Goal: Transaction & Acquisition: Book appointment/travel/reservation

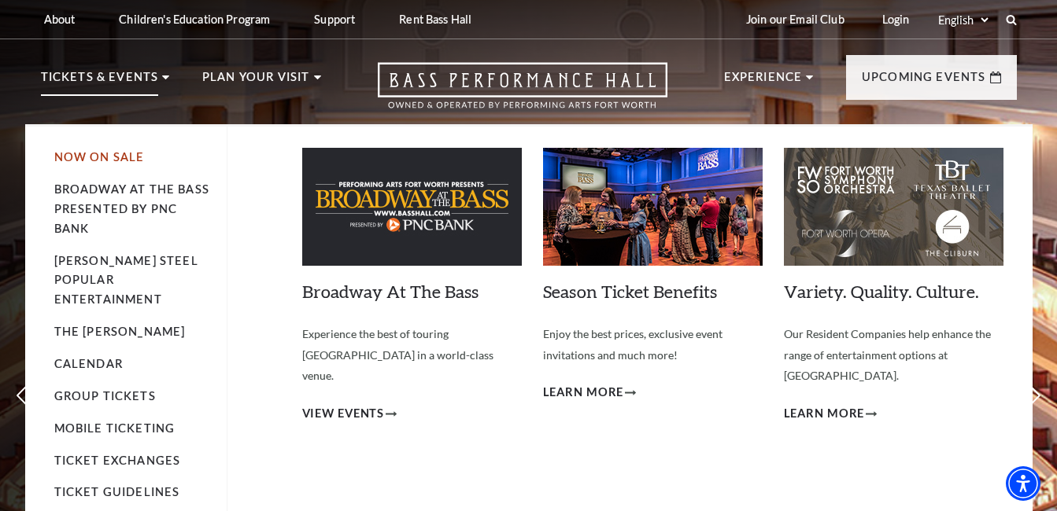
click at [109, 155] on link "Now On Sale" at bounding box center [99, 156] width 90 height 13
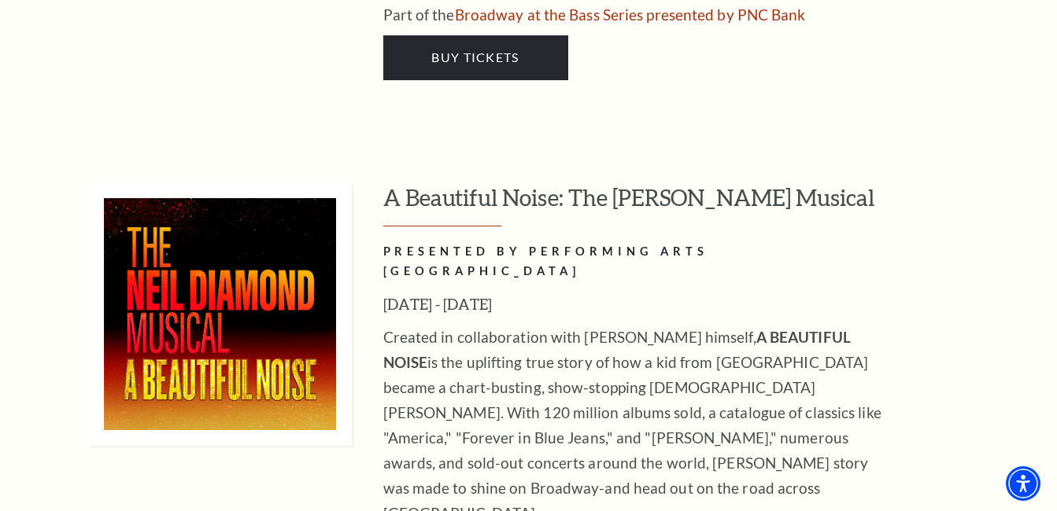
scroll to position [3885, 0]
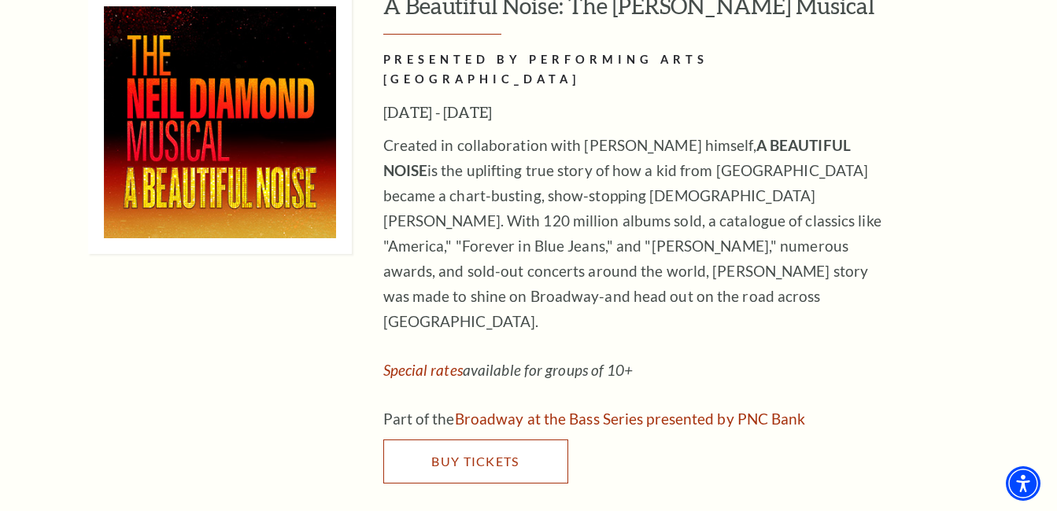
click at [430, 440] on link "Buy Tickets" at bounding box center [475, 462] width 185 height 44
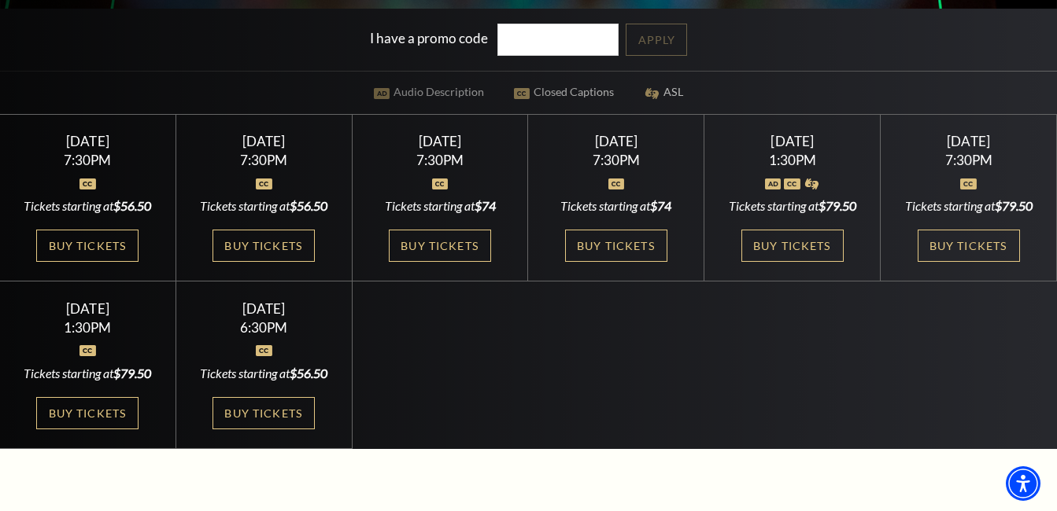
scroll to position [390, 0]
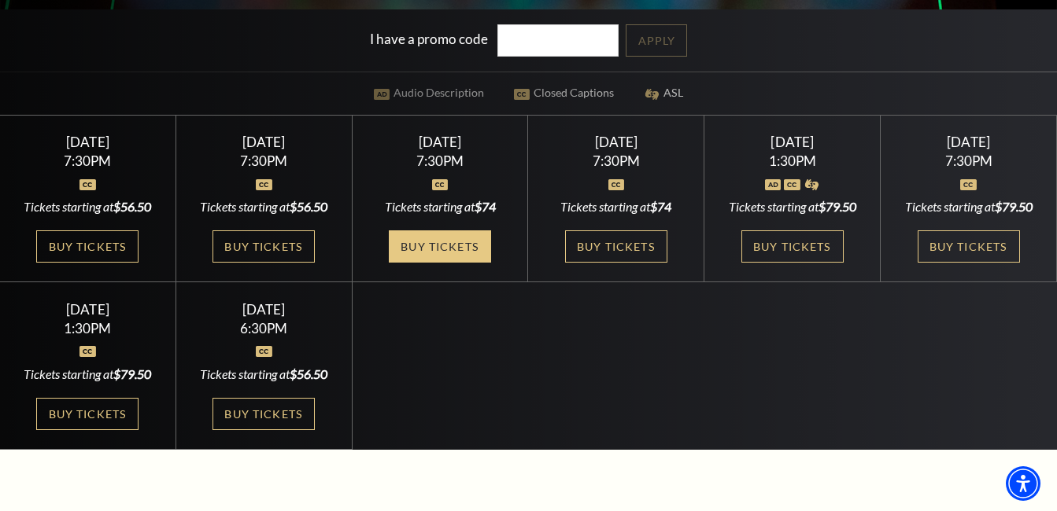
click at [422, 244] on link "Buy Tickets" at bounding box center [440, 247] width 102 height 32
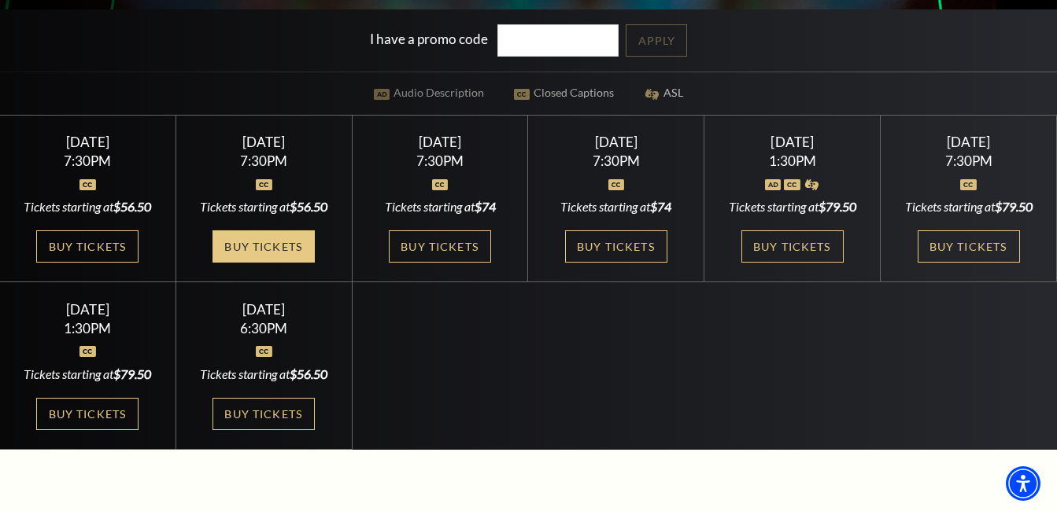
click at [282, 260] on link "Buy Tickets" at bounding box center [263, 247] width 102 height 32
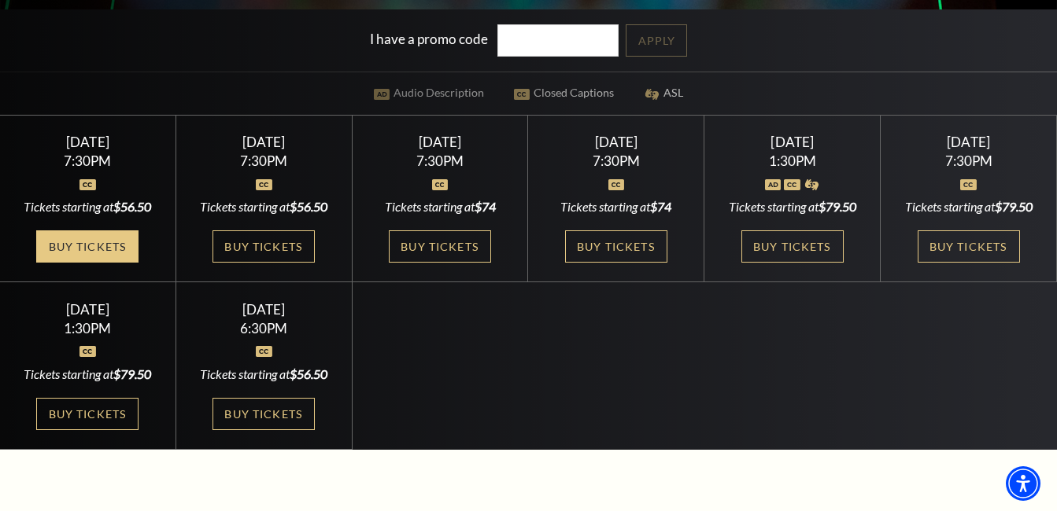
click at [100, 248] on link "Buy Tickets" at bounding box center [87, 247] width 102 height 32
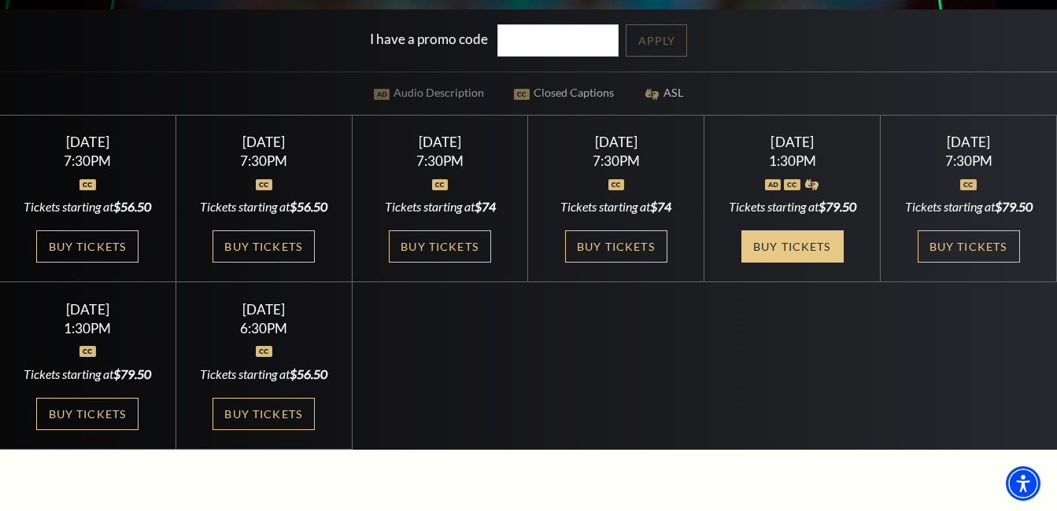
click at [768, 242] on link "Buy Tickets" at bounding box center [792, 247] width 102 height 32
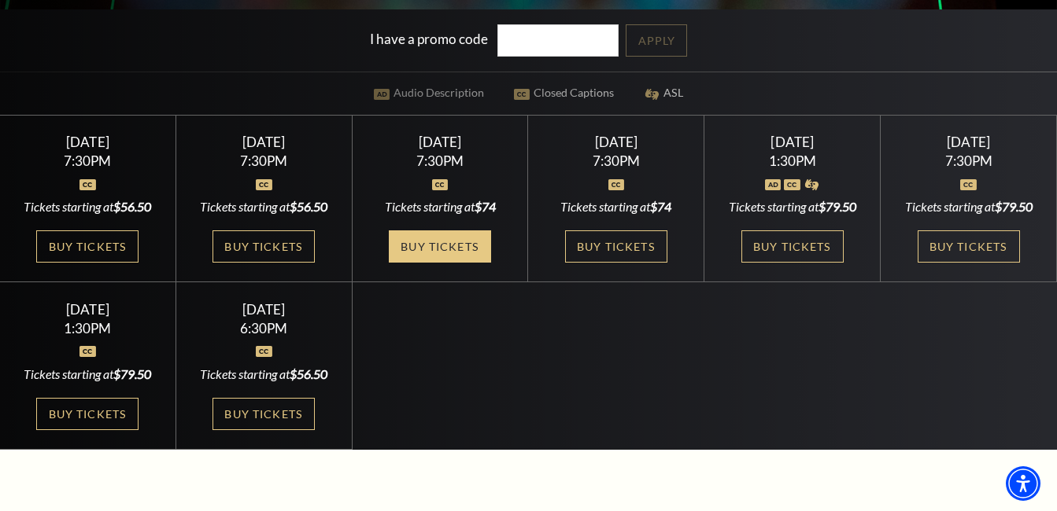
click at [406, 238] on link "Buy Tickets" at bounding box center [440, 247] width 102 height 32
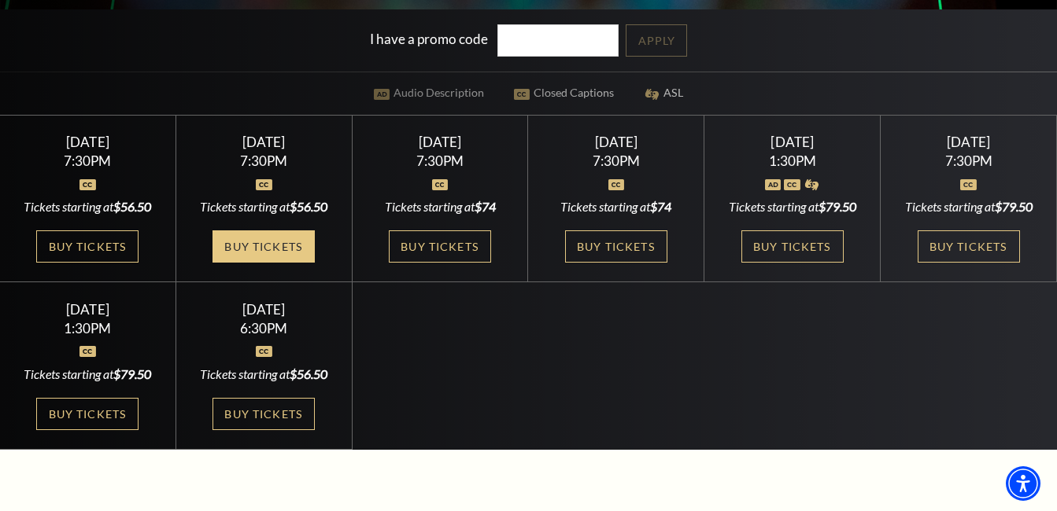
click at [246, 256] on link "Buy Tickets" at bounding box center [263, 247] width 102 height 32
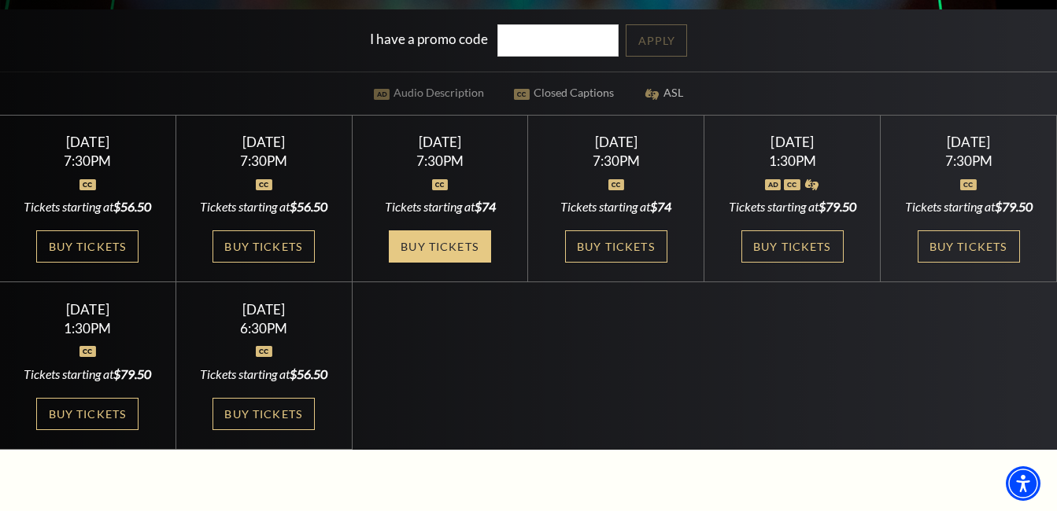
click at [429, 254] on link "Buy Tickets" at bounding box center [440, 247] width 102 height 32
click at [468, 247] on link "Buy Tickets" at bounding box center [440, 247] width 102 height 32
click at [430, 245] on link "Buy Tickets" at bounding box center [440, 247] width 102 height 32
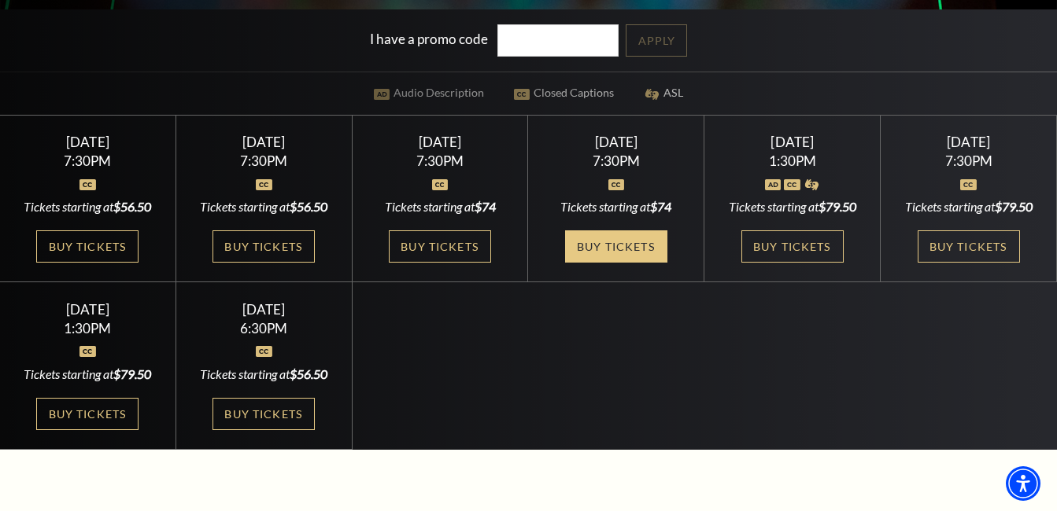
click at [598, 247] on link "Buy Tickets" at bounding box center [616, 247] width 102 height 32
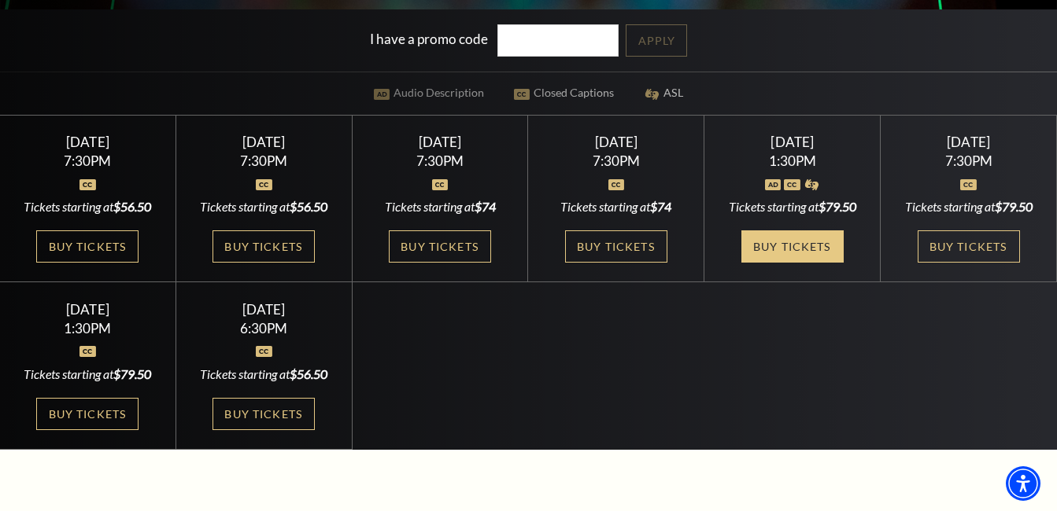
click at [777, 244] on link "Buy Tickets" at bounding box center [792, 247] width 102 height 32
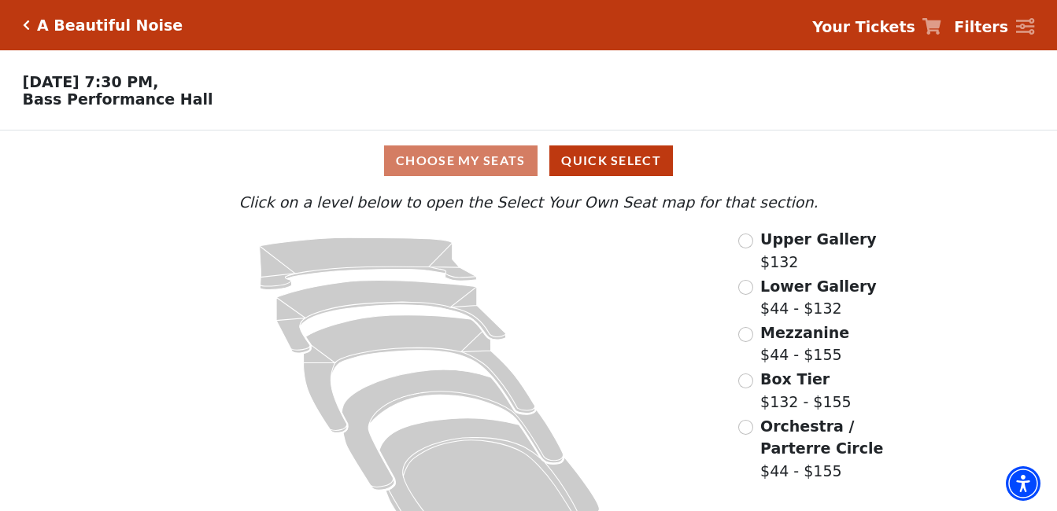
scroll to position [56, 0]
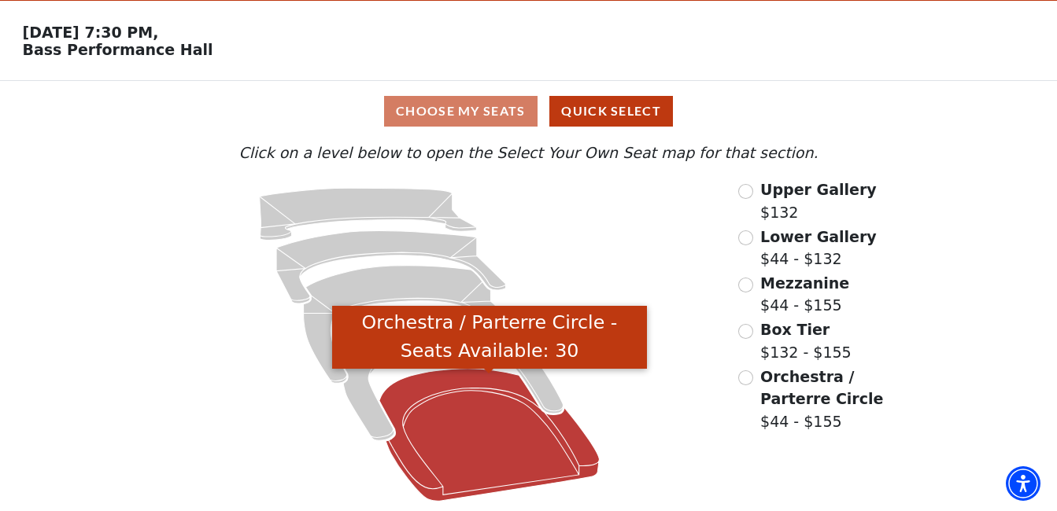
click at [485, 462] on icon "Orchestra / Parterre Circle - Seats Available: 30" at bounding box center [489, 435] width 220 height 133
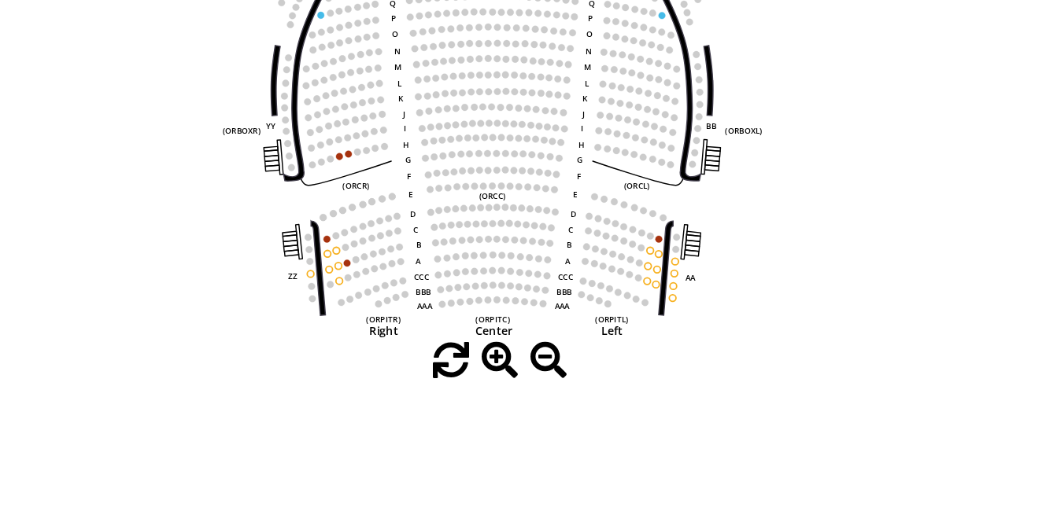
scroll to position [116, 0]
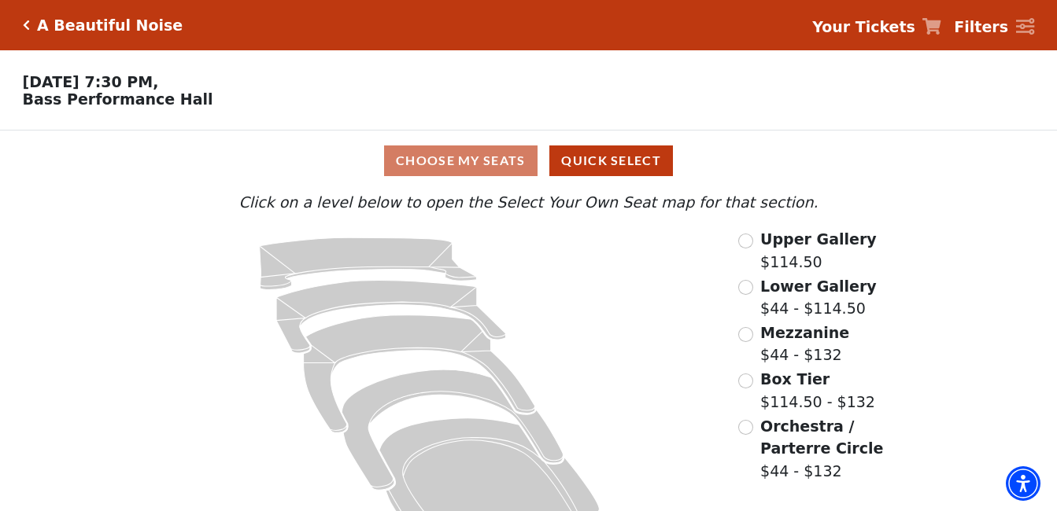
scroll to position [56, 0]
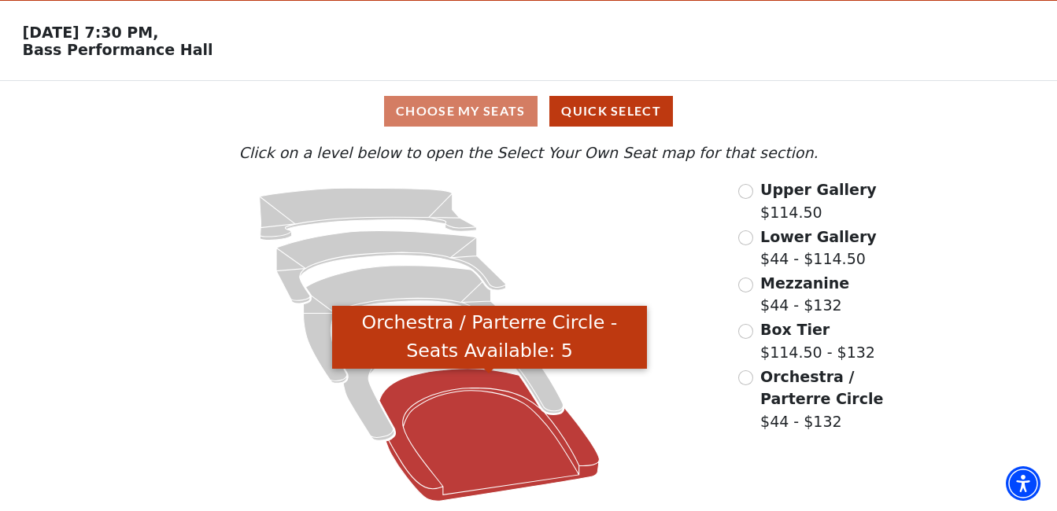
click at [478, 428] on icon "Orchestra / Parterre Circle - Seats Available: 5" at bounding box center [489, 435] width 220 height 133
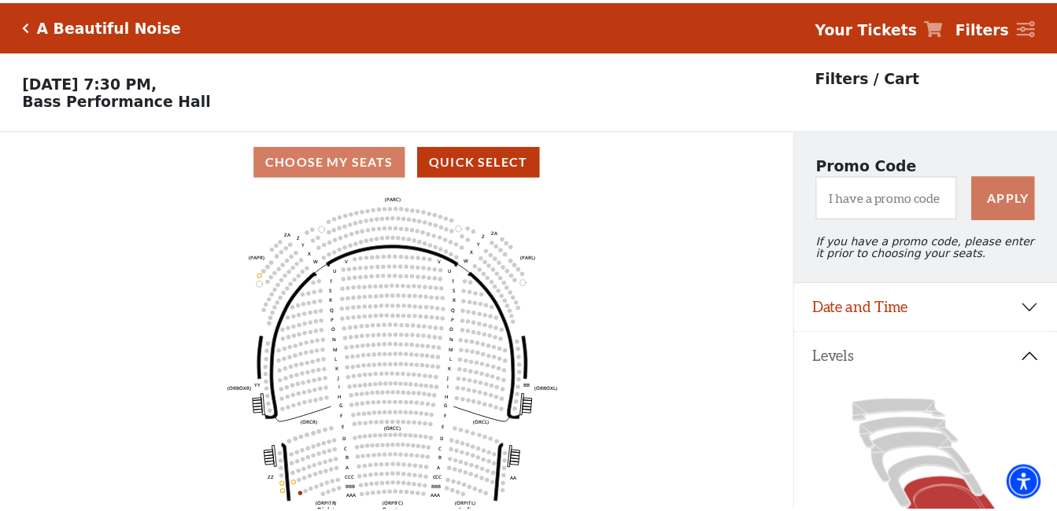
scroll to position [73, 0]
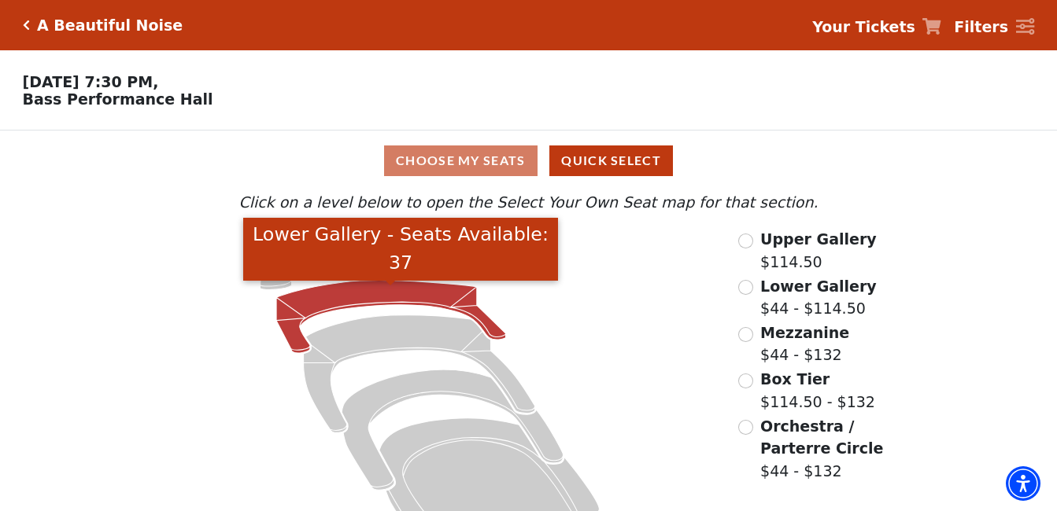
scroll to position [56, 0]
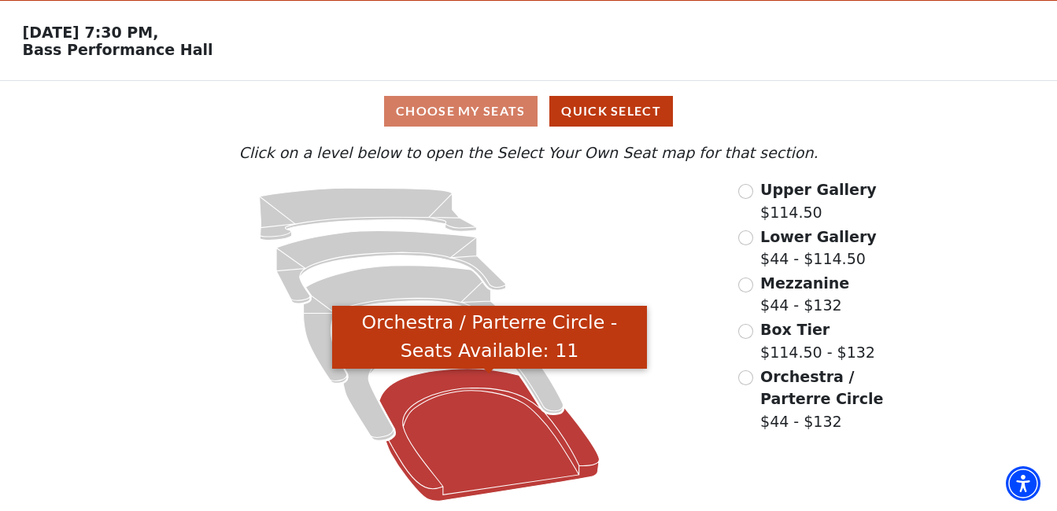
click at [481, 464] on icon "Orchestra / Parterre Circle - Seats Available: 11" at bounding box center [489, 435] width 220 height 133
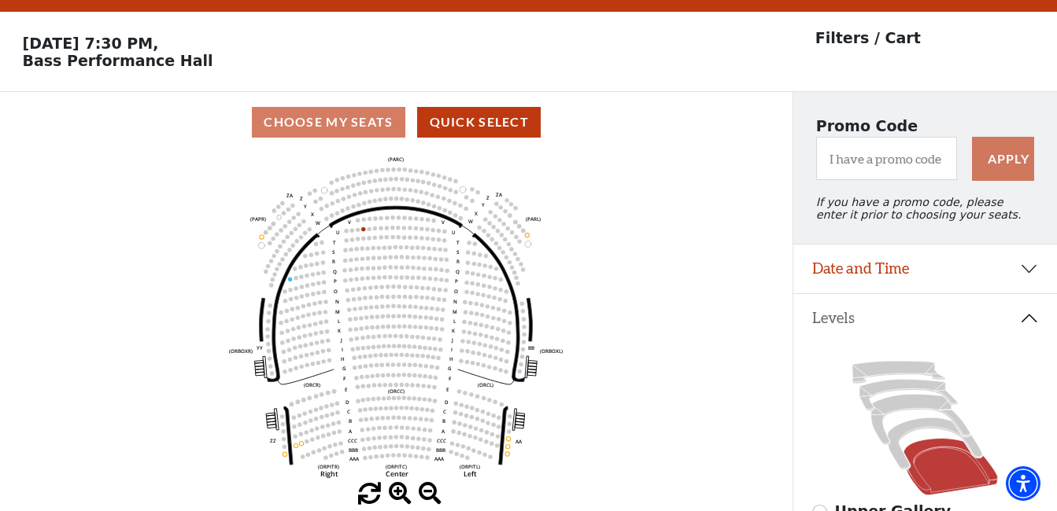
scroll to position [73, 0]
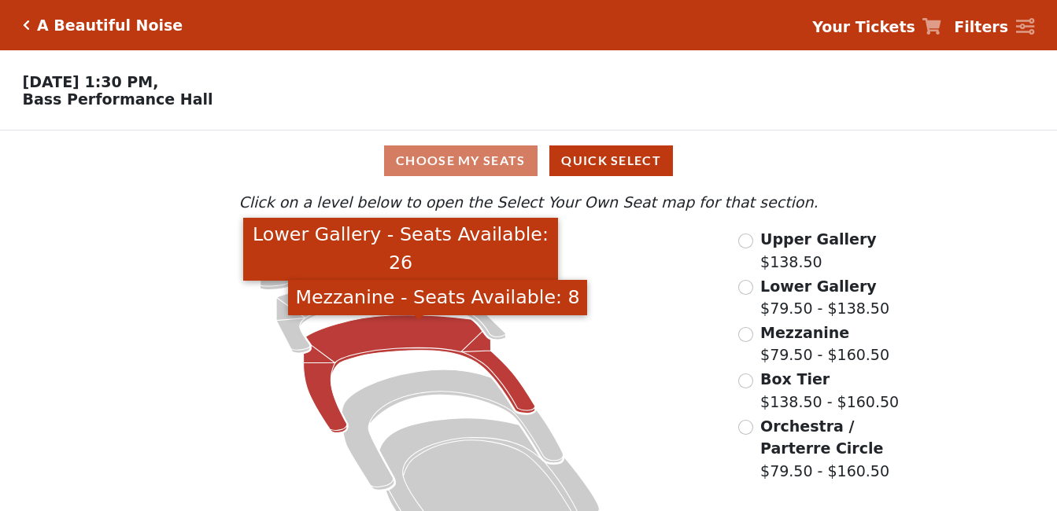
scroll to position [56, 0]
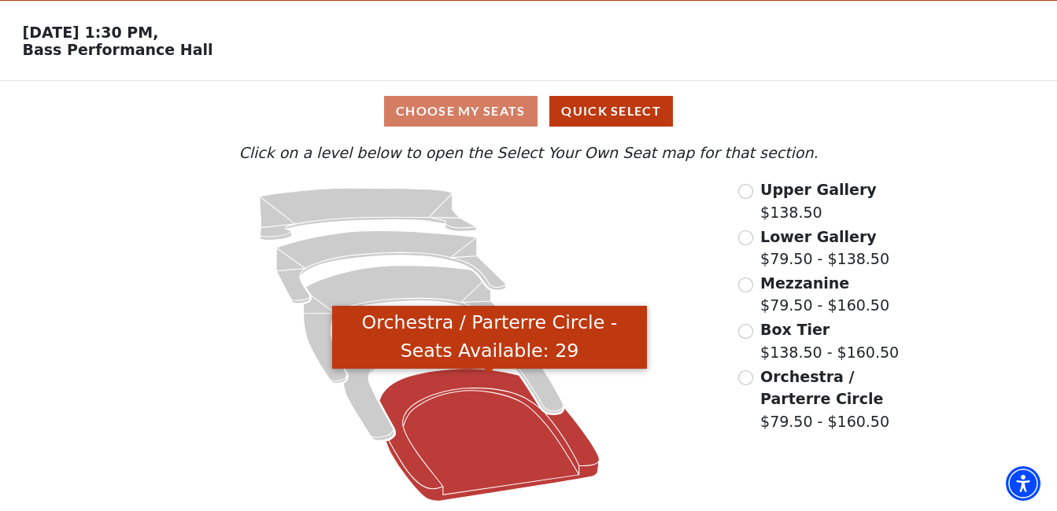
click at [467, 419] on icon "Orchestra / Parterre Circle - Seats Available: 29" at bounding box center [489, 435] width 220 height 133
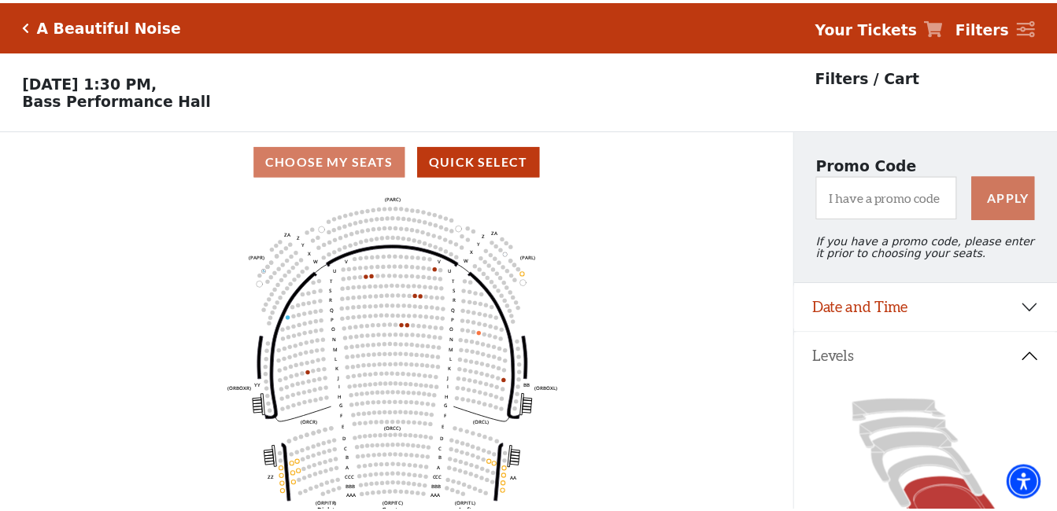
scroll to position [73, 0]
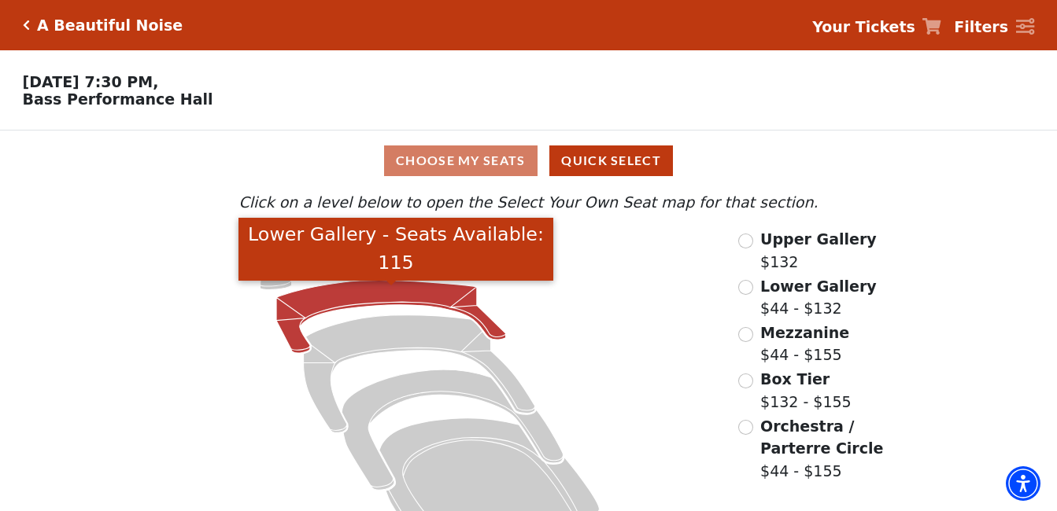
scroll to position [56, 0]
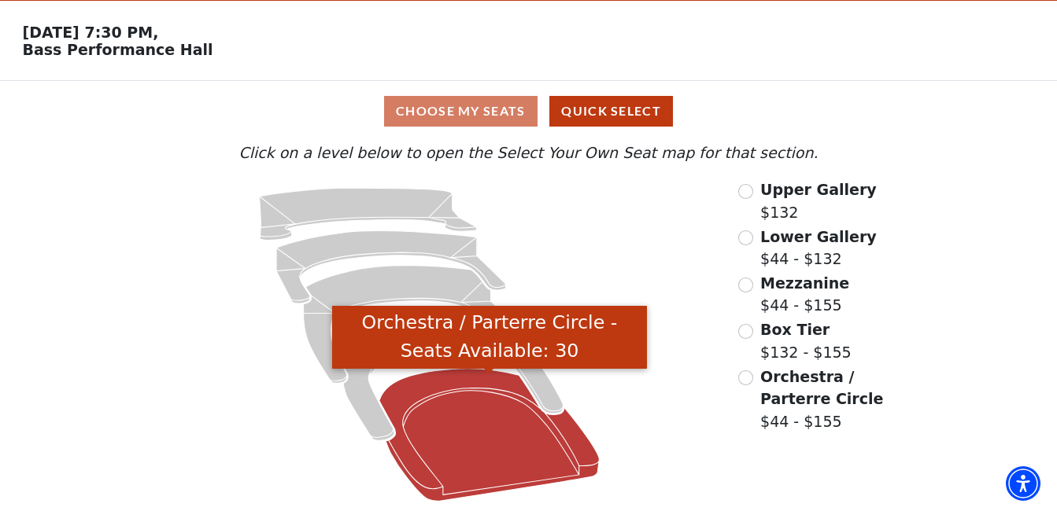
click at [430, 383] on icon "Orchestra / Parterre Circle - Seats Available: 30" at bounding box center [489, 435] width 220 height 133
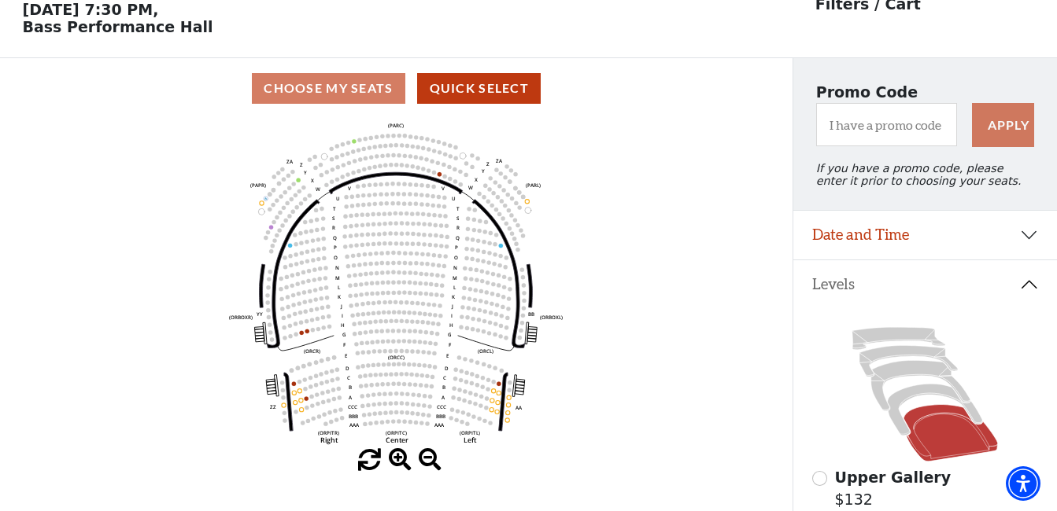
scroll to position [73, 0]
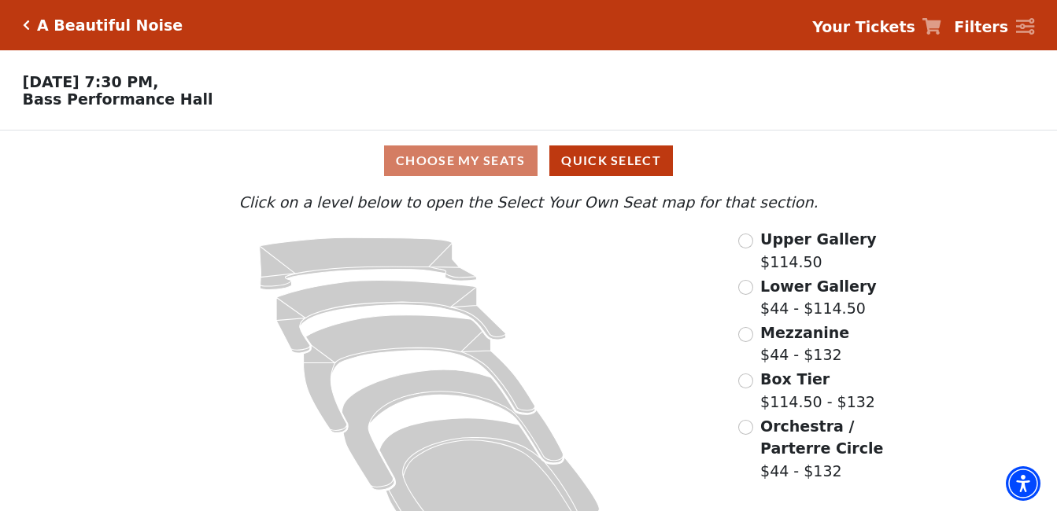
scroll to position [56, 0]
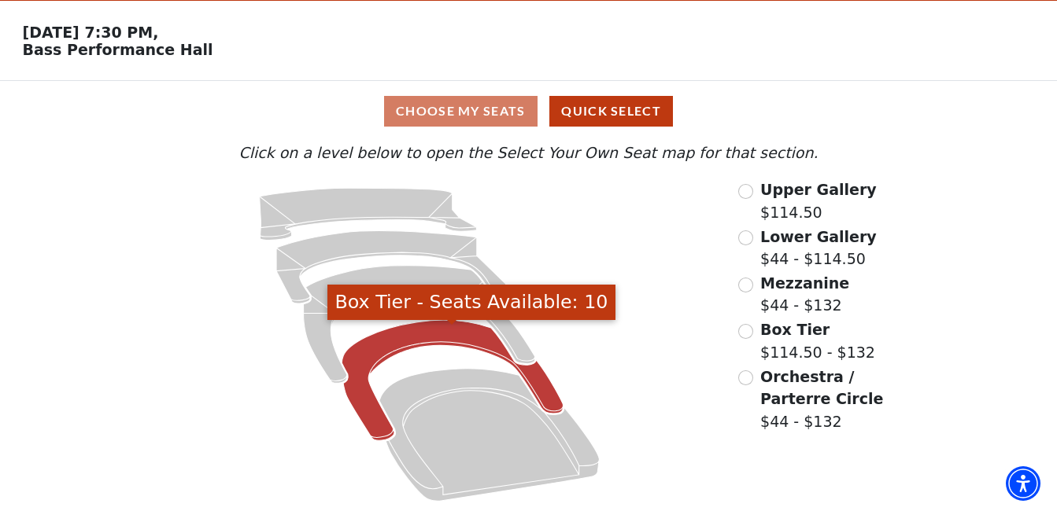
click at [415, 340] on icon "Box Tier - Seats Available: 10" at bounding box center [451, 380] width 221 height 120
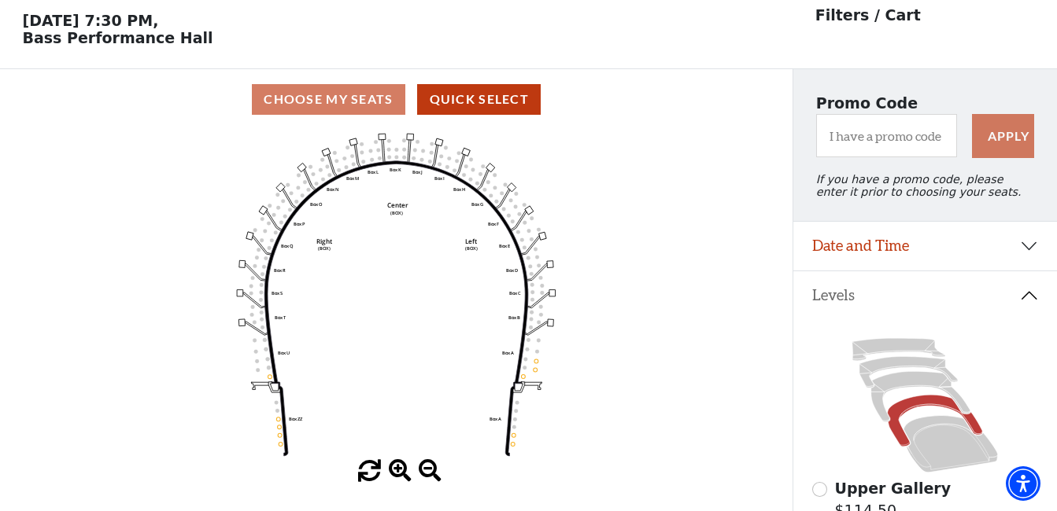
scroll to position [73, 0]
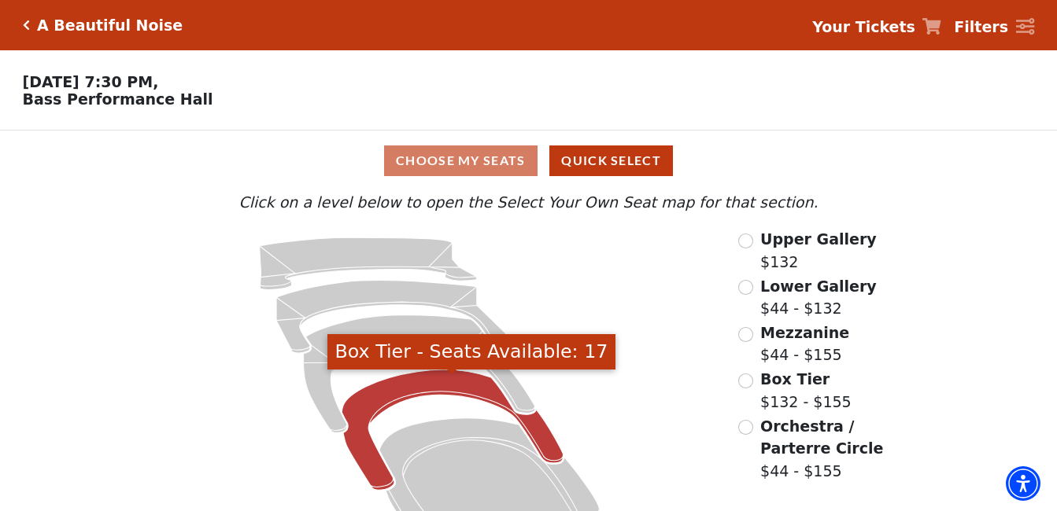
scroll to position [56, 0]
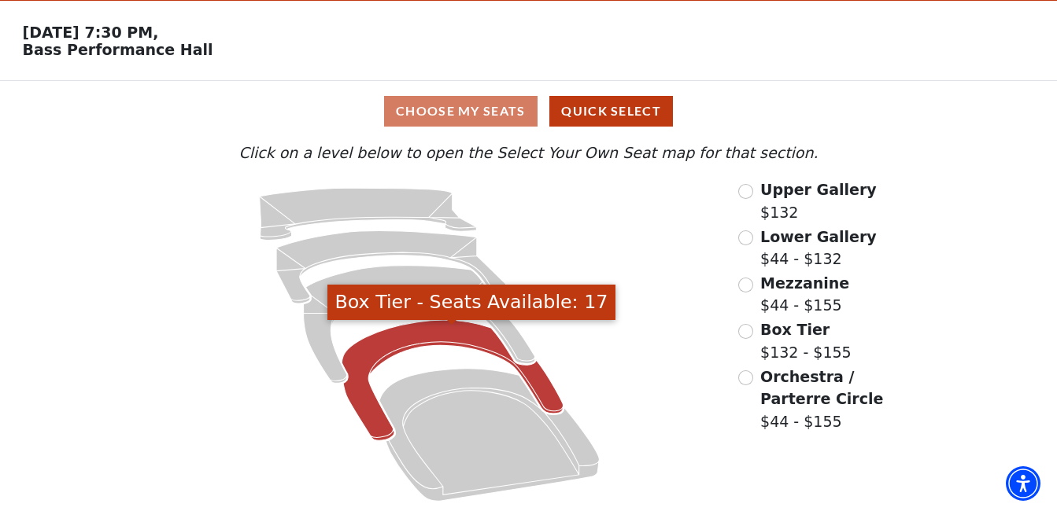
click at [408, 345] on icon "Box Tier - Seats Available: 17" at bounding box center [451, 380] width 221 height 120
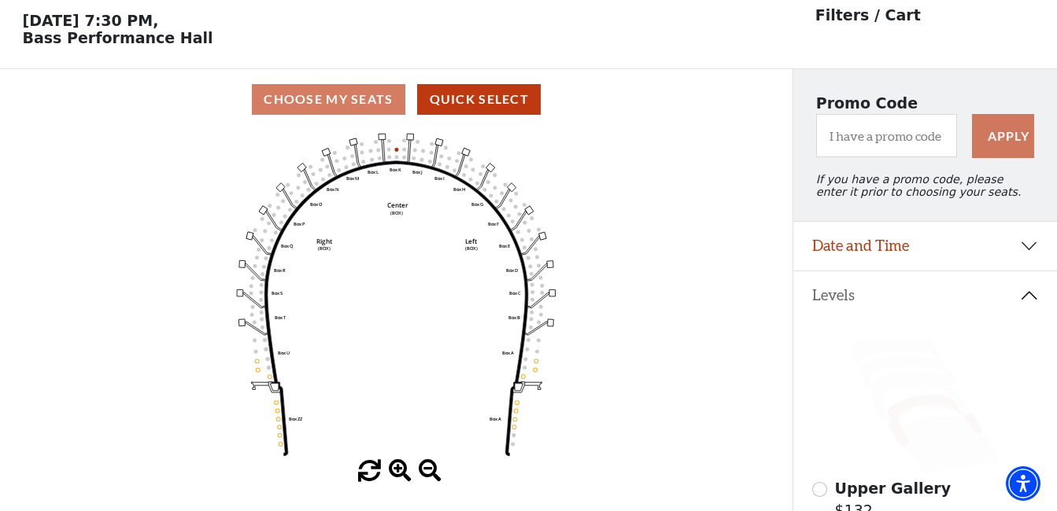
scroll to position [73, 0]
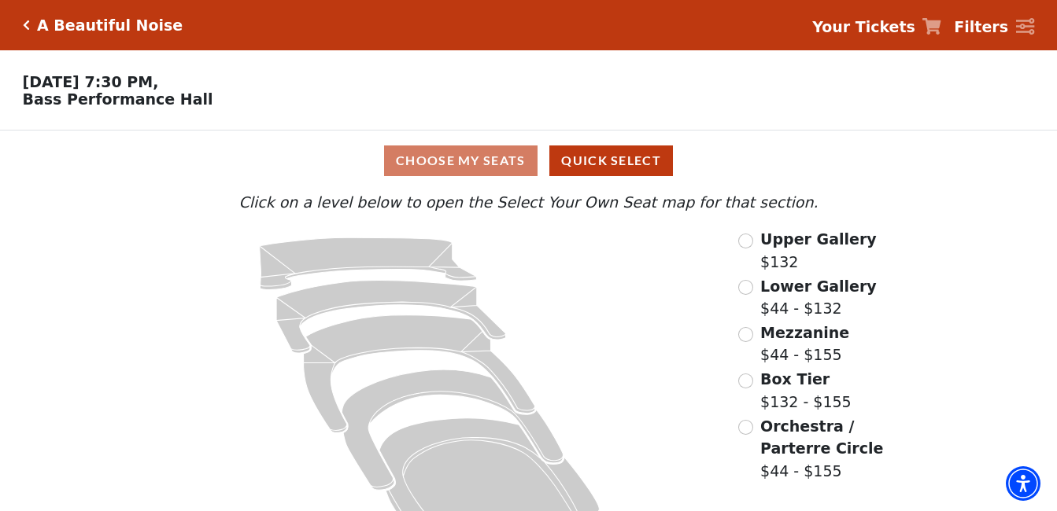
scroll to position [56, 0]
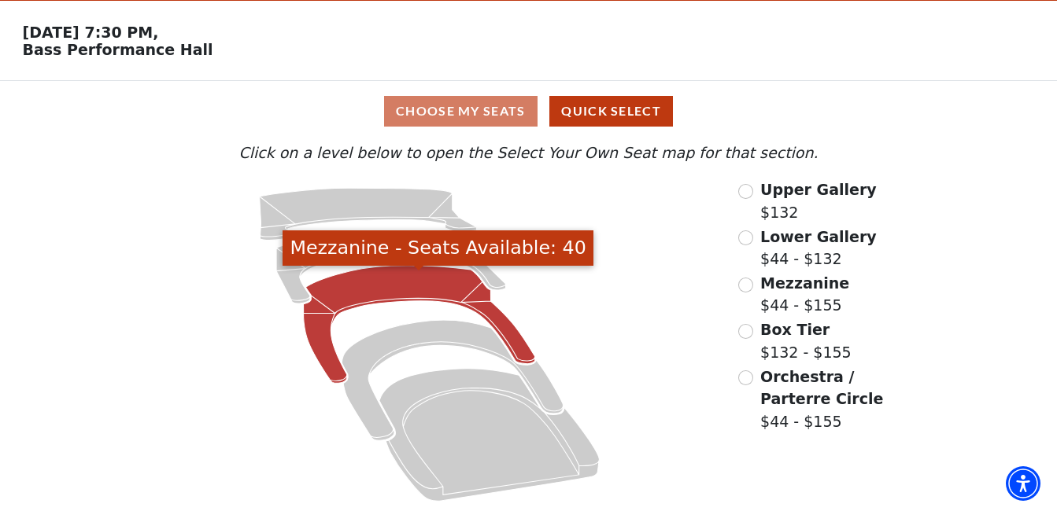
click at [398, 289] on icon "Mezzanine - Seats Available: 40" at bounding box center [419, 325] width 231 height 118
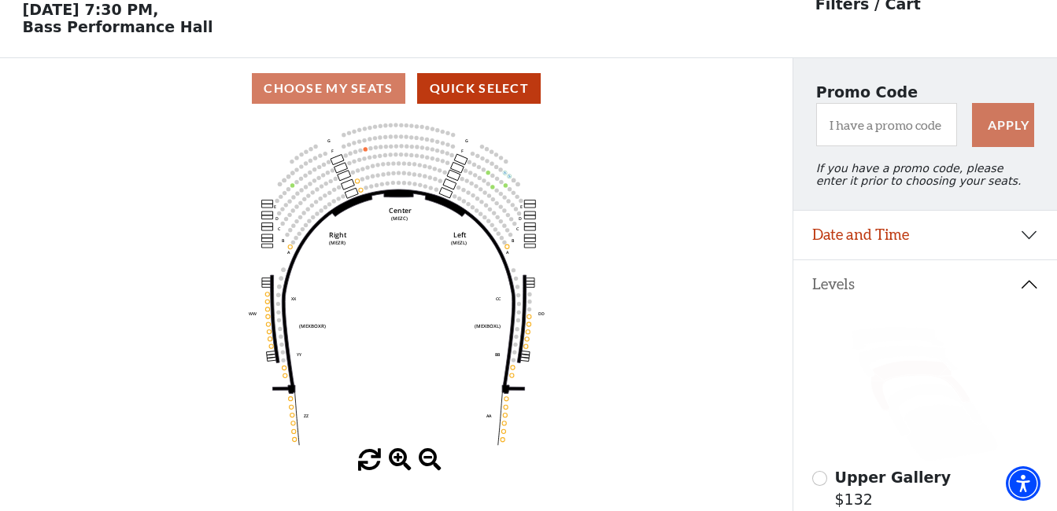
scroll to position [73, 0]
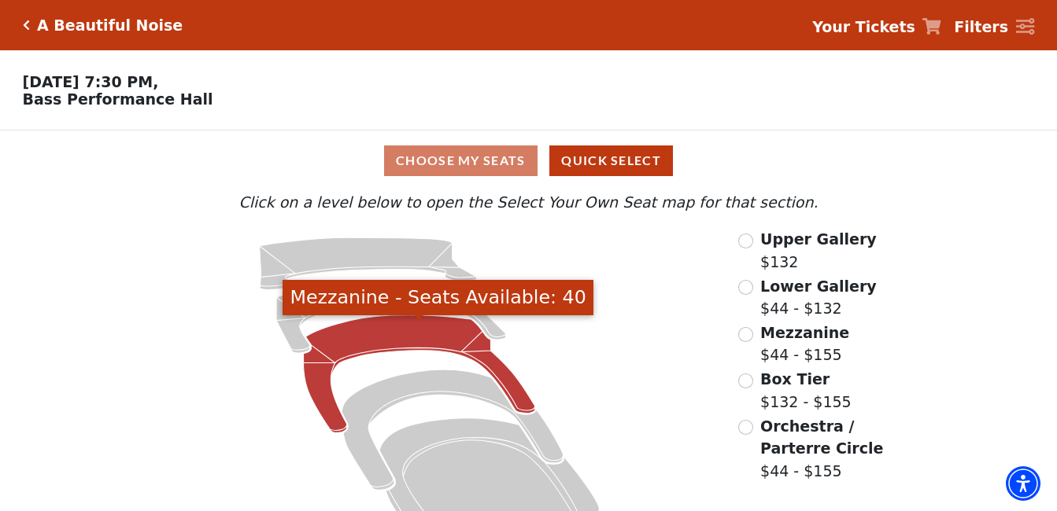
click at [388, 334] on icon "Mezzanine - Seats Available: 40" at bounding box center [419, 375] width 231 height 118
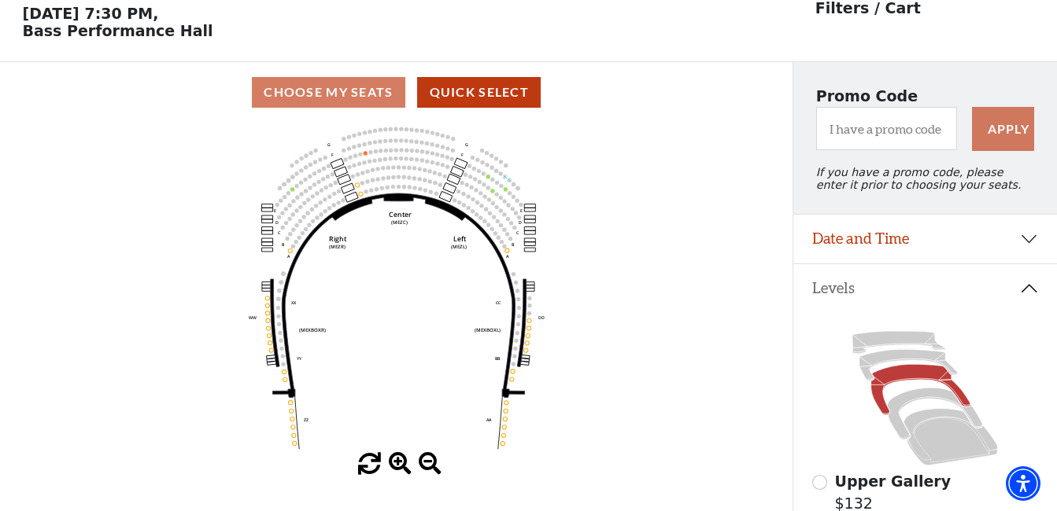
scroll to position [73, 0]
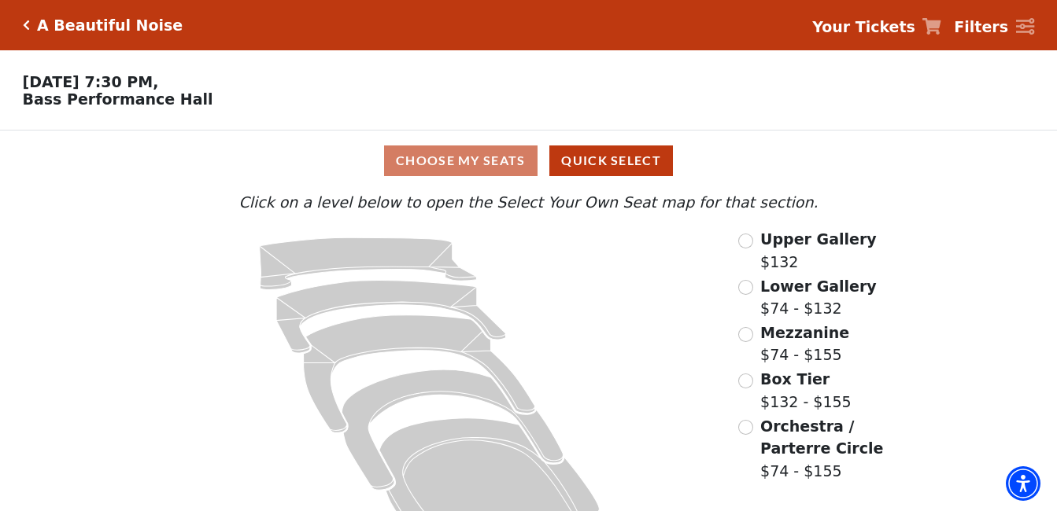
scroll to position [56, 0]
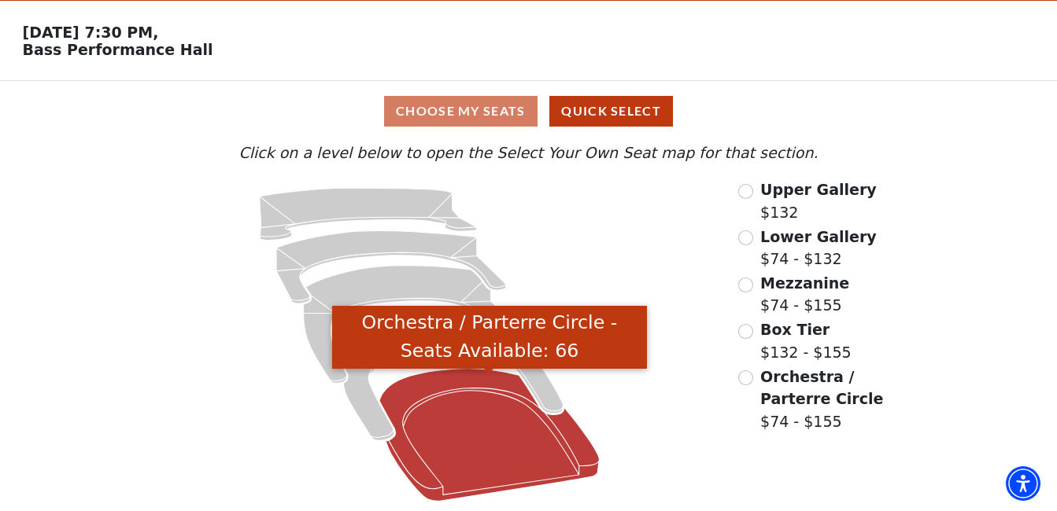
click at [470, 415] on icon "Orchestra / Parterre Circle - Seats Available: 66" at bounding box center [489, 435] width 220 height 133
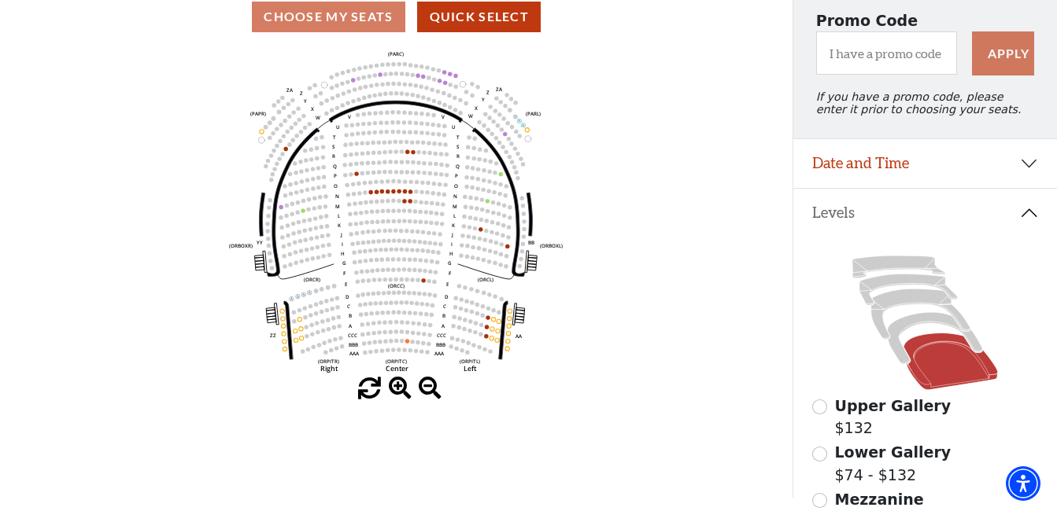
scroll to position [142, 0]
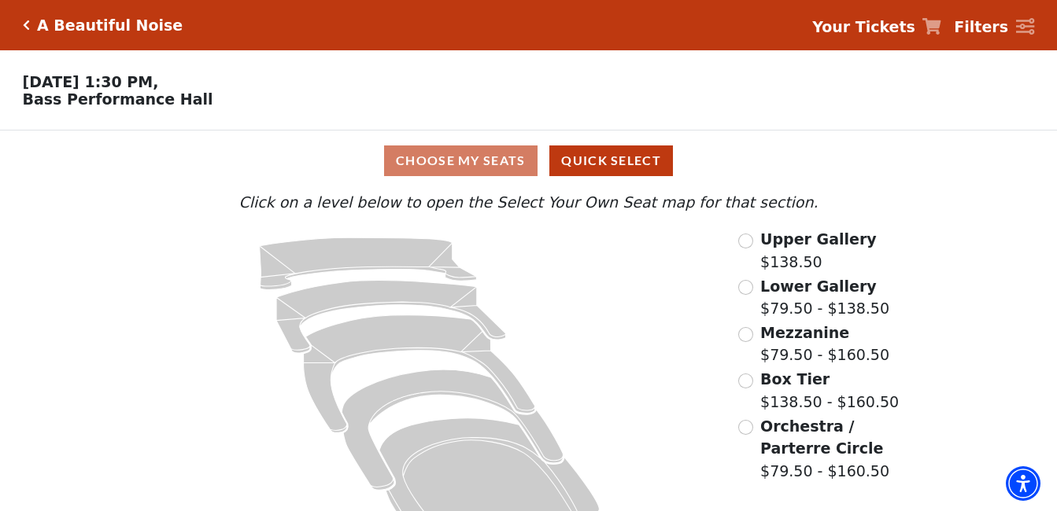
scroll to position [56, 0]
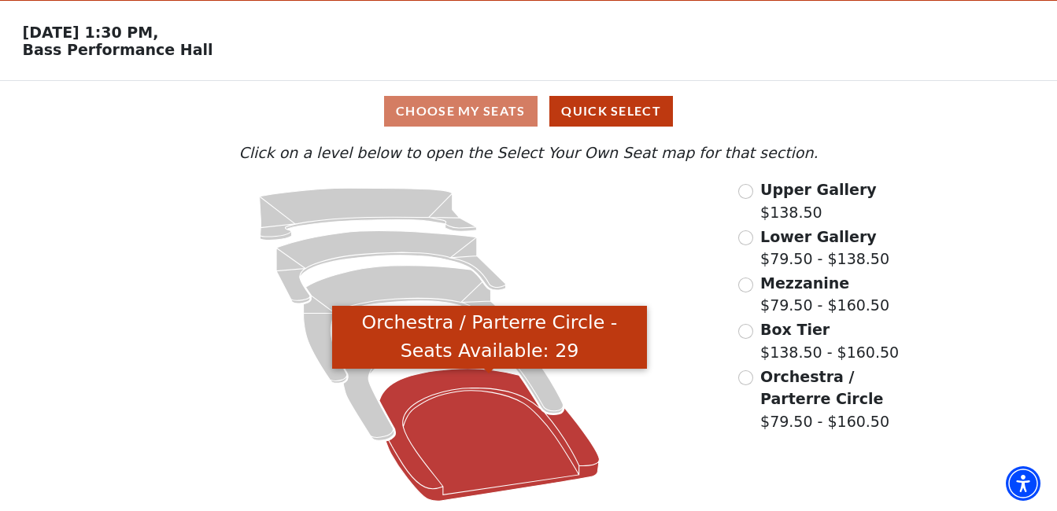
click at [470, 418] on icon "Orchestra / Parterre Circle - Seats Available: 29" at bounding box center [489, 435] width 220 height 133
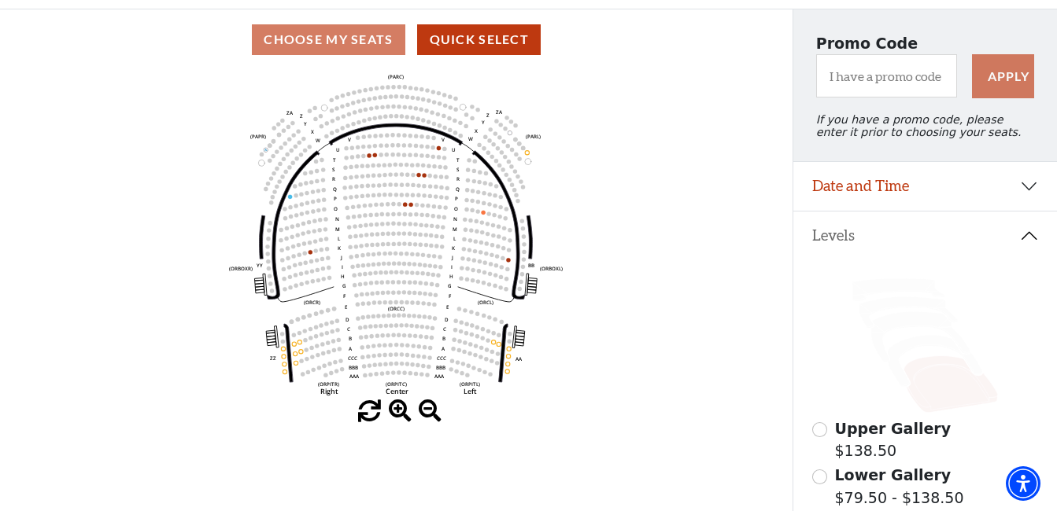
scroll to position [0, 0]
